Goal: Task Accomplishment & Management: Manage account settings

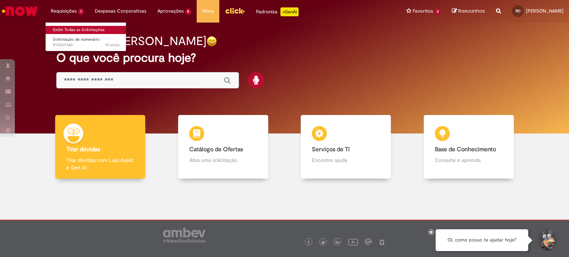
click at [81, 31] on link "Exibir Todas as Solicitações" at bounding box center [86, 30] width 81 height 8
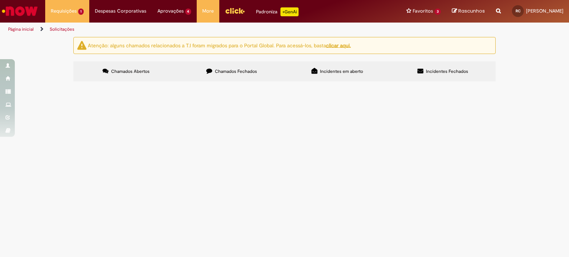
click at [0, 0] on span "ND 43048 WOLRD NET | MICROFONE PÁTIO | AGOSTO/2025" at bounding box center [0, 0] width 0 height 0
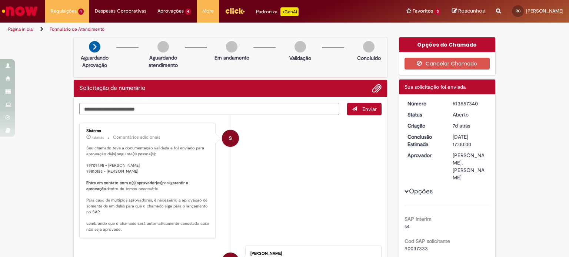
click at [28, 10] on img "Ir para a Homepage" at bounding box center [20, 11] width 38 height 15
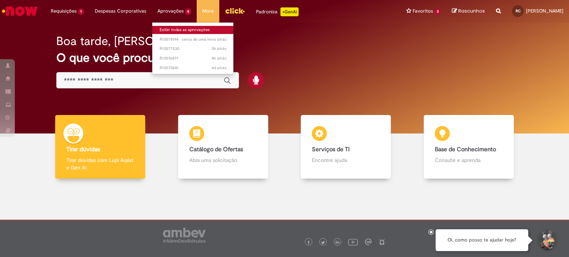
click at [172, 31] on link "Exibir todas as aprovações" at bounding box center [192, 30] width 81 height 8
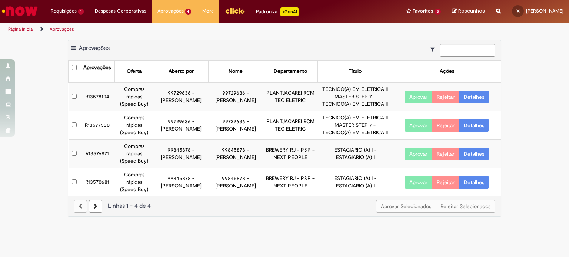
click at [478, 98] on link "Detalhes" at bounding box center [474, 97] width 30 height 13
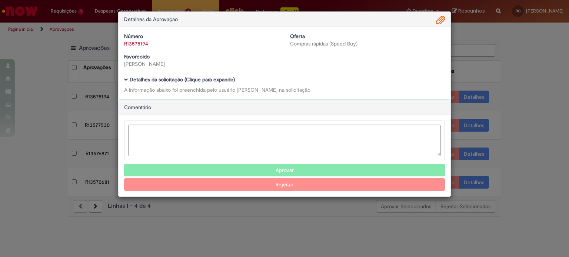
click at [136, 43] on link "R13578194" at bounding box center [136, 43] width 24 height 7
click at [162, 25] on link "Clique aqui" at bounding box center [159, 24] width 25 height 7
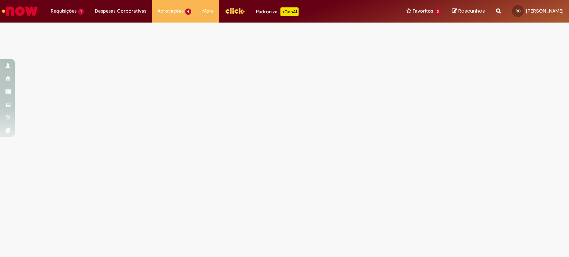
select select "*"
select select "*********"
select select "**********"
select select "*******"
select select "**********"
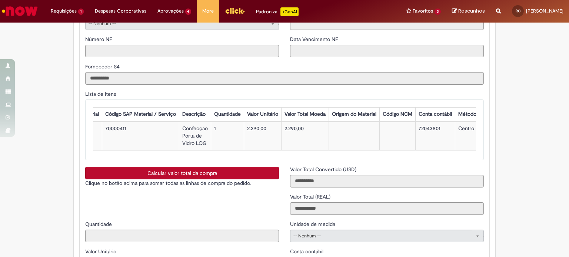
scroll to position [0, 161]
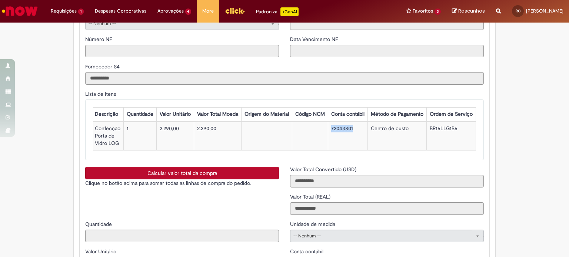
drag, startPoint x: 351, startPoint y: 131, endPoint x: 327, endPoint y: 130, distance: 23.8
click at [328, 130] on td "72043801" at bounding box center [348, 136] width 40 height 29
copy td "72043801"
click at [440, 129] on td "BR16LLG1B6" at bounding box center [451, 136] width 49 height 29
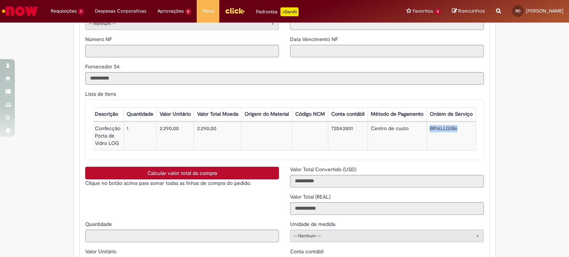
copy td "BR16LLG1B6"
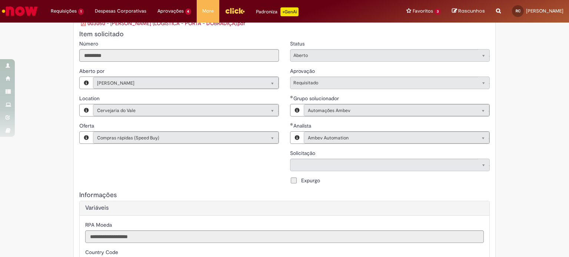
scroll to position [0, 0]
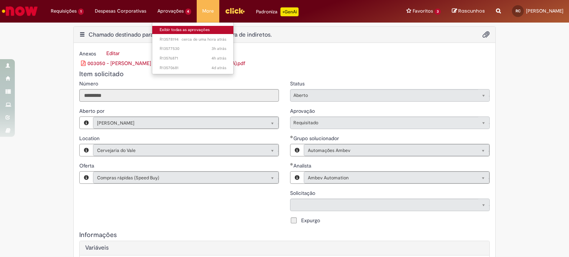
click at [193, 29] on link "Exibir todas as aprovações" at bounding box center [192, 30] width 81 height 8
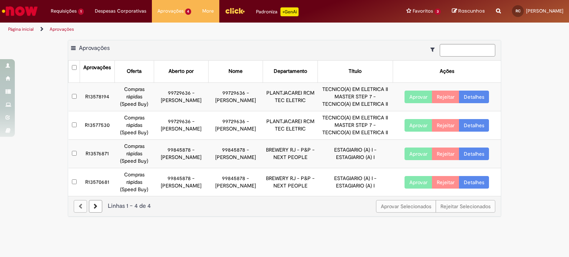
click at [414, 96] on button "Aprovar" at bounding box center [418, 97] width 28 height 13
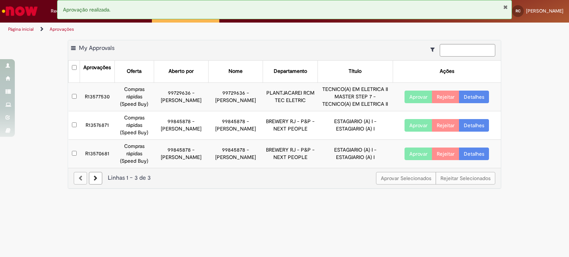
click at [504, 7] on button "Fechar Notificação" at bounding box center [505, 7] width 5 height 6
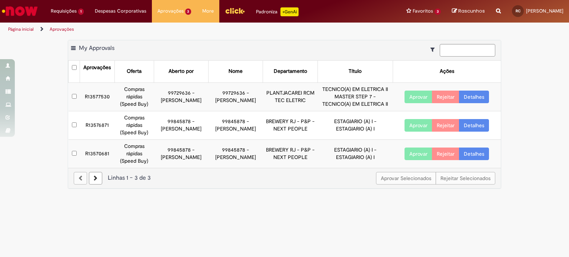
click at [209, 51] on div "Exportar como PDF Exportar como Excel Exportar como CSV My Approvals" at bounding box center [284, 50] width 433 height 20
